Goal: Check status: Check status

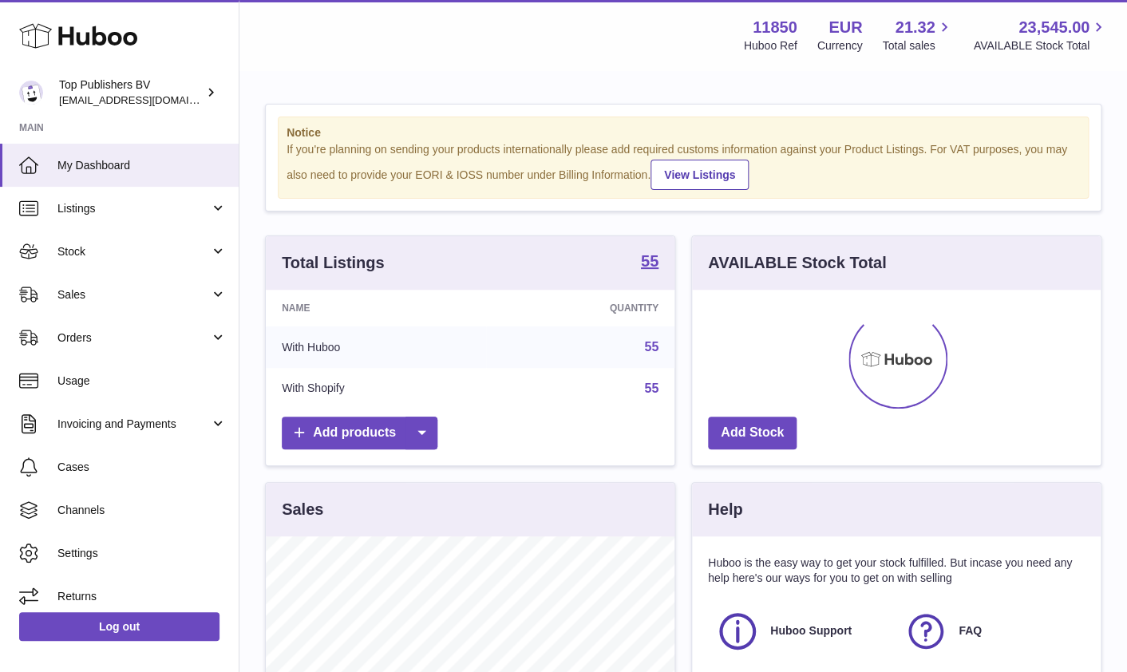
scroll to position [249, 408]
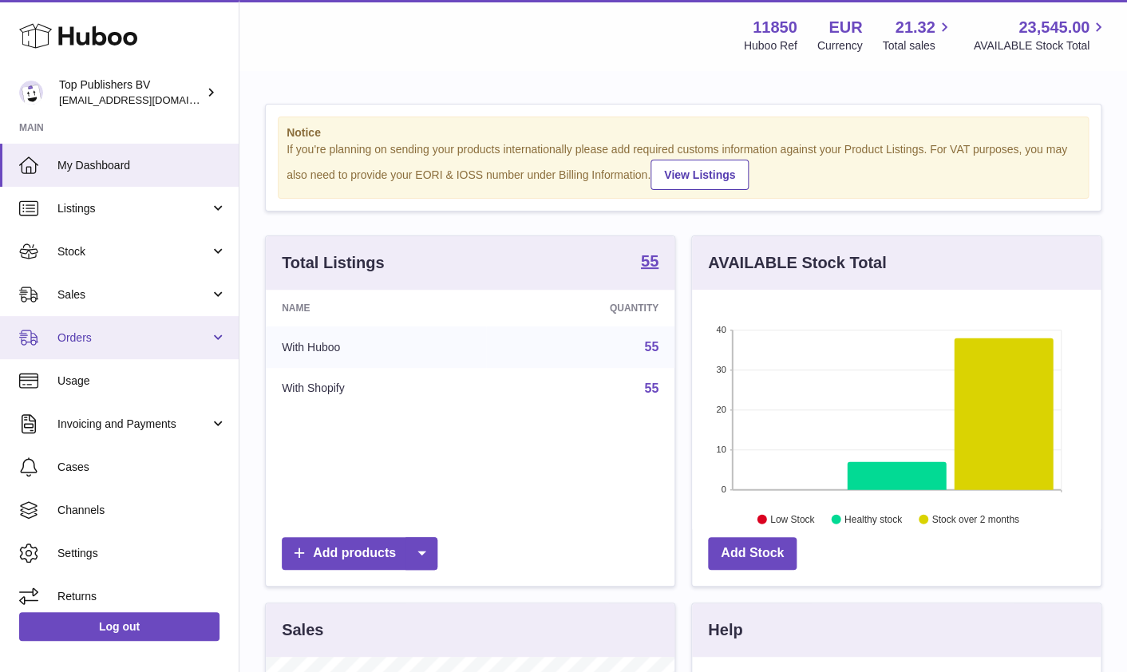
click at [121, 346] on link "Orders" at bounding box center [119, 337] width 239 height 43
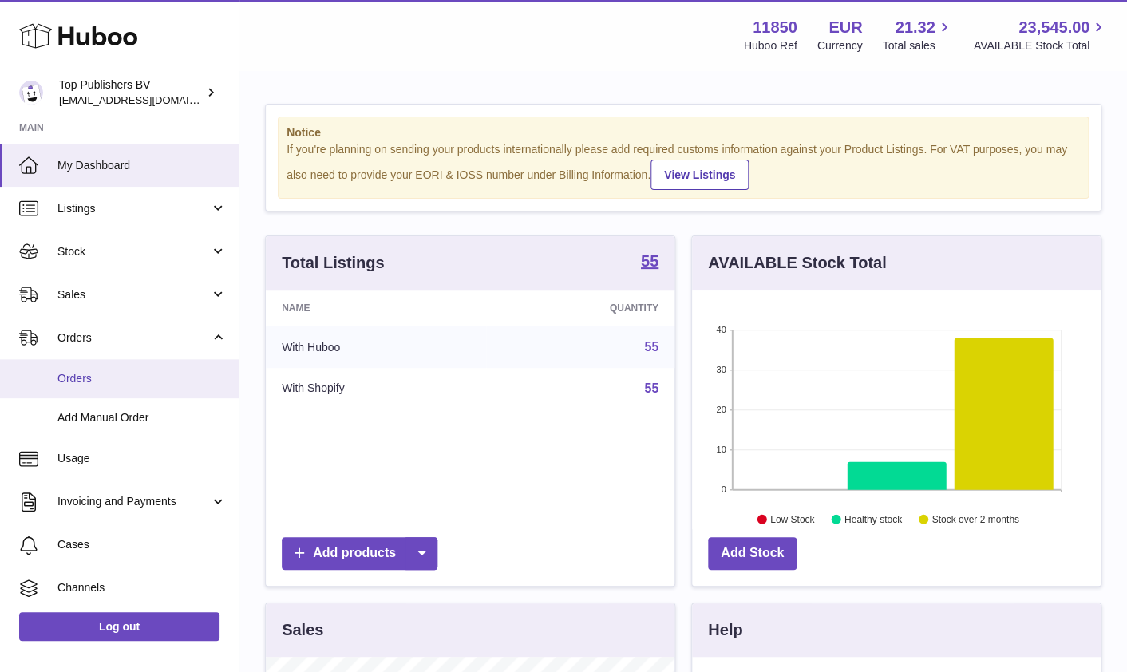
click at [132, 373] on span "Orders" at bounding box center [141, 378] width 169 height 15
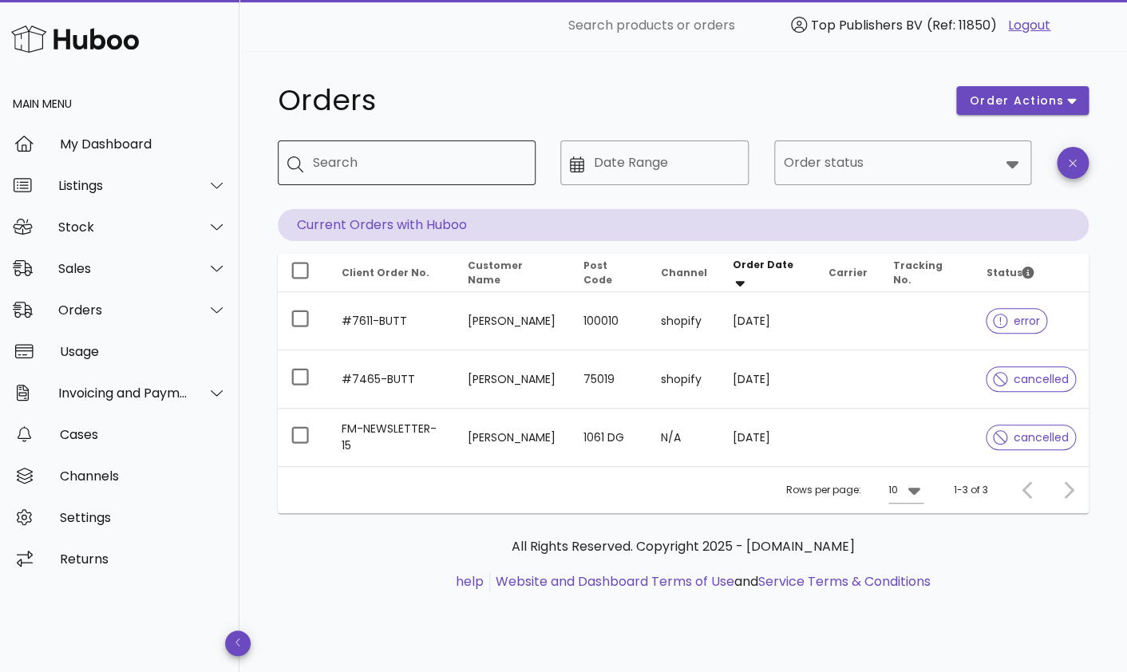
click at [413, 179] on div "Search" at bounding box center [418, 163] width 210 height 45
type input "****"
click at [901, 178] on div at bounding box center [892, 163] width 216 height 38
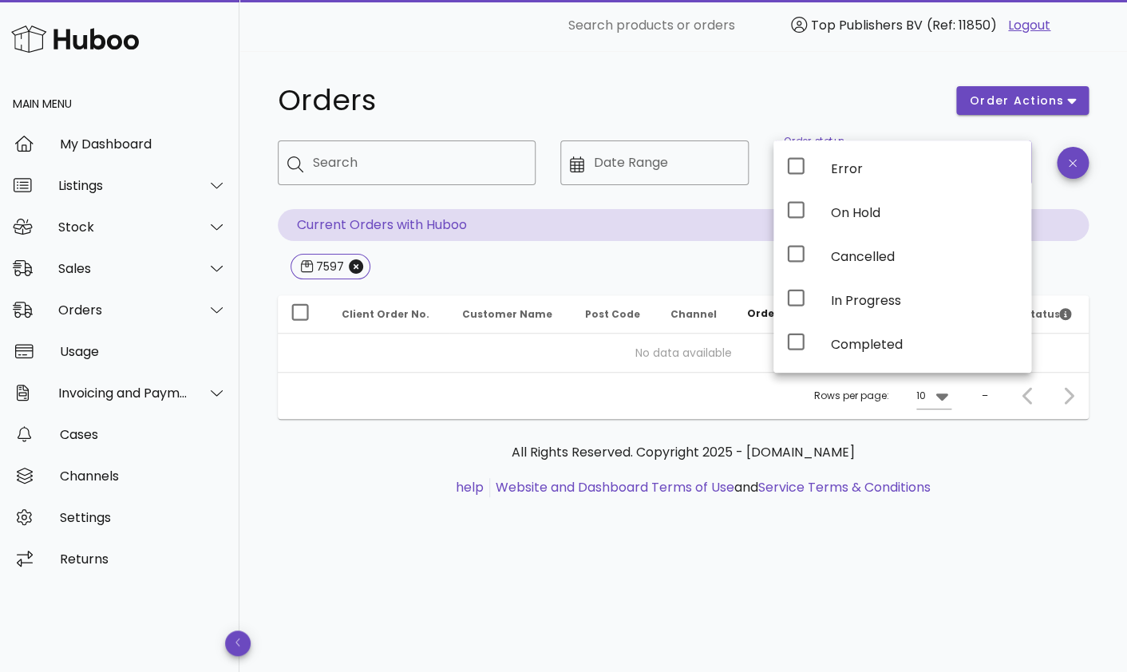
click at [573, 219] on p "Current Orders with Huboo" at bounding box center [683, 225] width 811 height 32
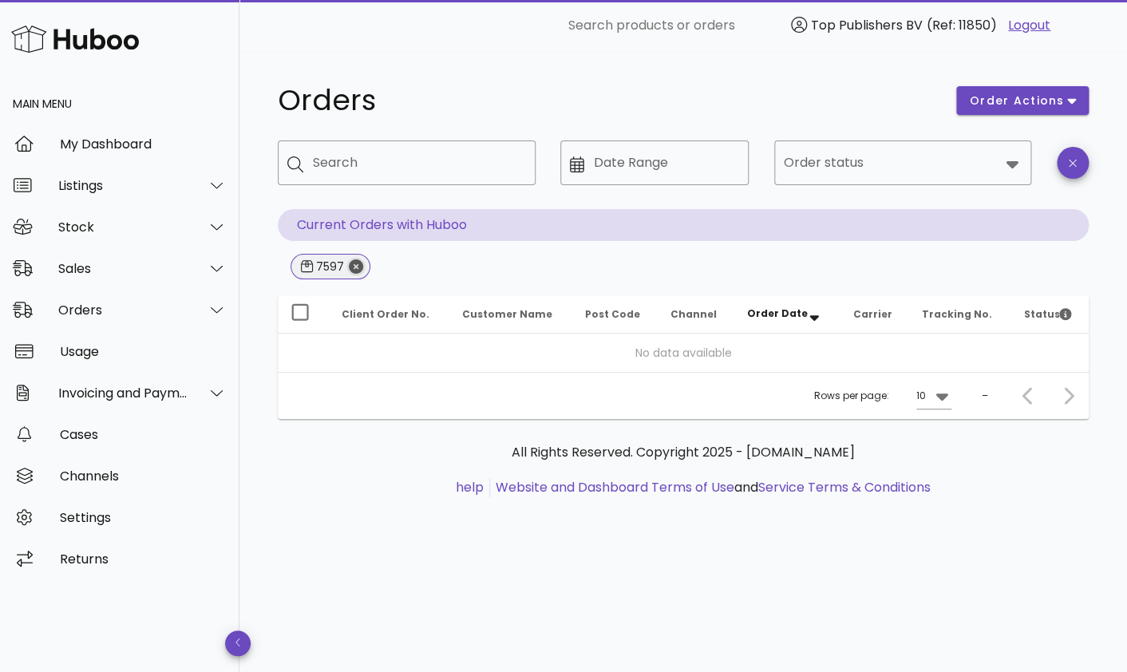
click at [353, 271] on icon "Close" at bounding box center [356, 266] width 14 height 14
